Goal: Task Accomplishment & Management: Manage account settings

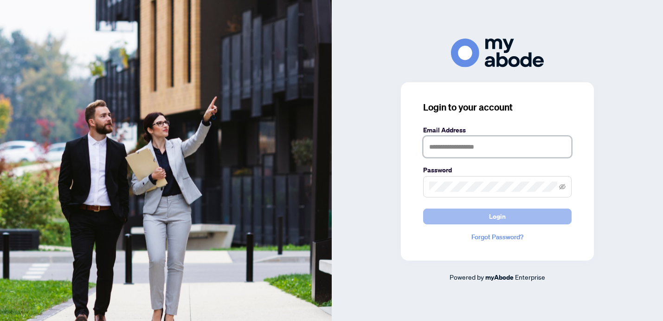
type input "**********"
click at [481, 223] on button "Login" at bounding box center [497, 216] width 149 height 16
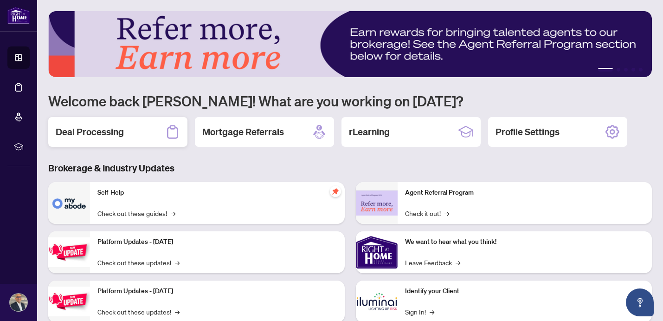
click at [122, 131] on h2 "Deal Processing" at bounding box center [90, 131] width 68 height 13
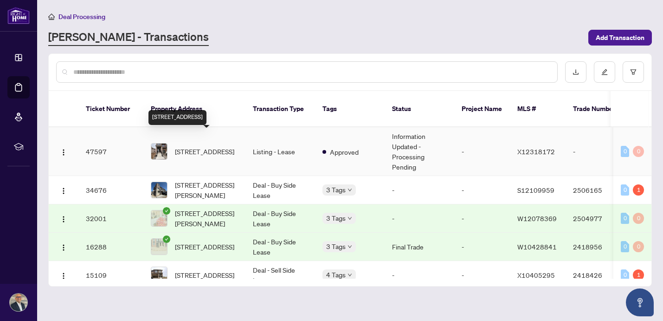
click at [214, 146] on span "[STREET_ADDRESS]" at bounding box center [204, 151] width 59 height 10
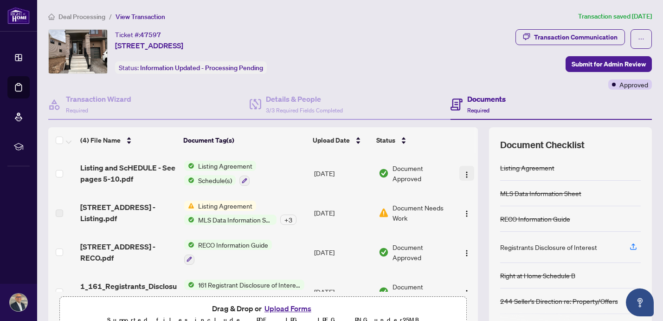
click at [465, 175] on img "button" at bounding box center [466, 174] width 7 height 7
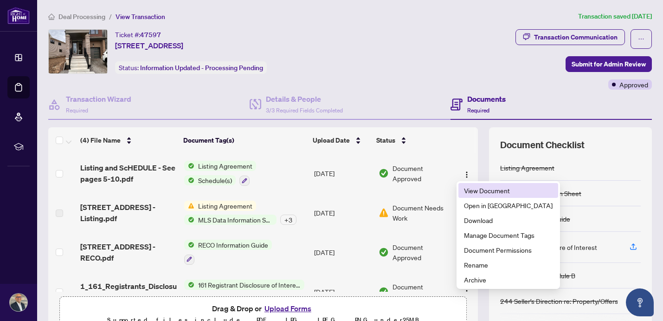
click at [474, 185] on span "View Document" at bounding box center [508, 190] width 89 height 10
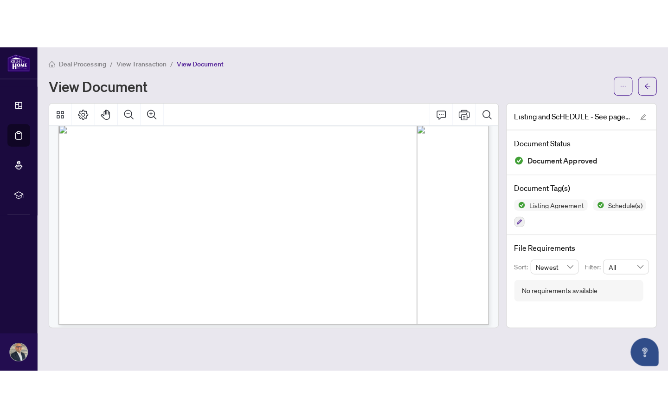
scroll to position [5477, 0]
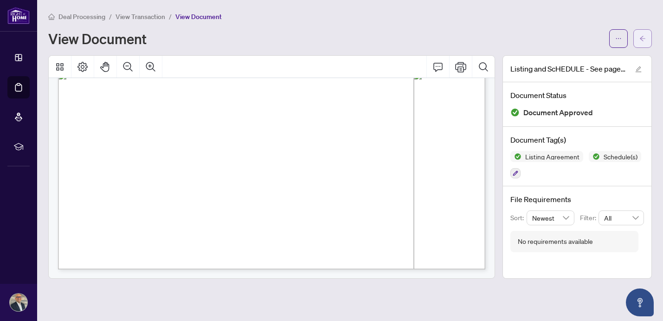
click at [640, 39] on icon "arrow-left" at bounding box center [643, 38] width 6 height 6
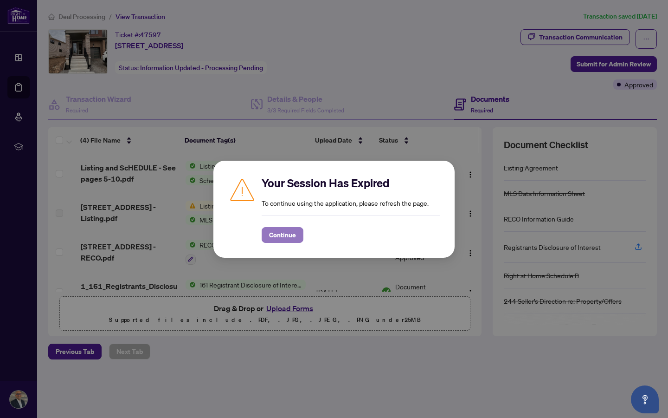
click at [273, 241] on span "Continue" at bounding box center [282, 234] width 27 height 15
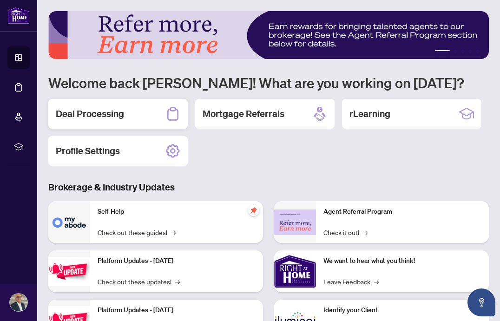
click at [115, 115] on h2 "Deal Processing" at bounding box center [90, 113] width 68 height 13
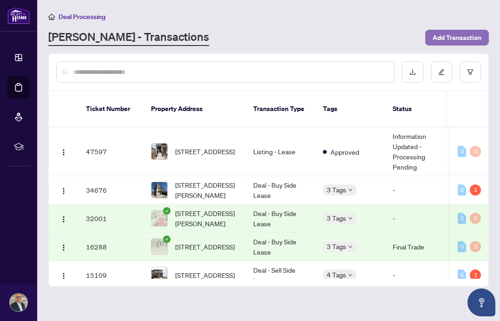
click at [440, 41] on span "Add Transaction" at bounding box center [456, 37] width 49 height 15
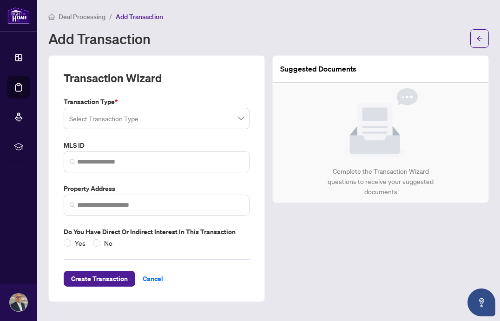
click at [156, 113] on input "search" at bounding box center [152, 120] width 166 height 20
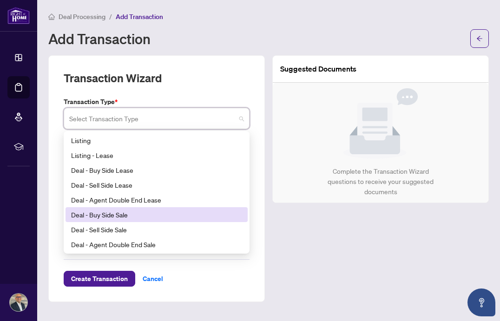
click at [122, 216] on div "Deal - Buy Side Sale" at bounding box center [156, 214] width 171 height 10
